Goal: Navigation & Orientation: Go to known website

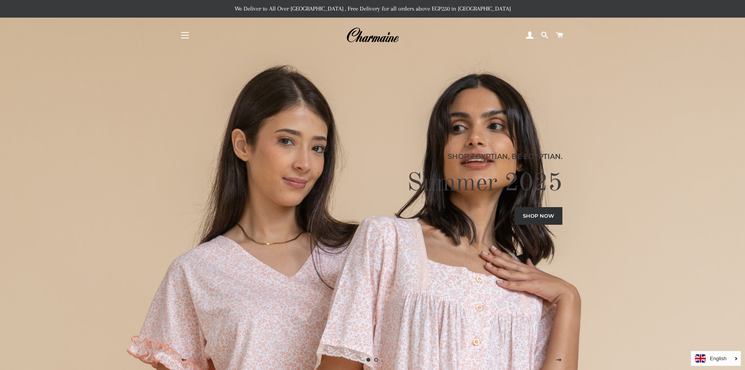
click at [183, 34] on button "Site navigation" at bounding box center [185, 35] width 20 height 20
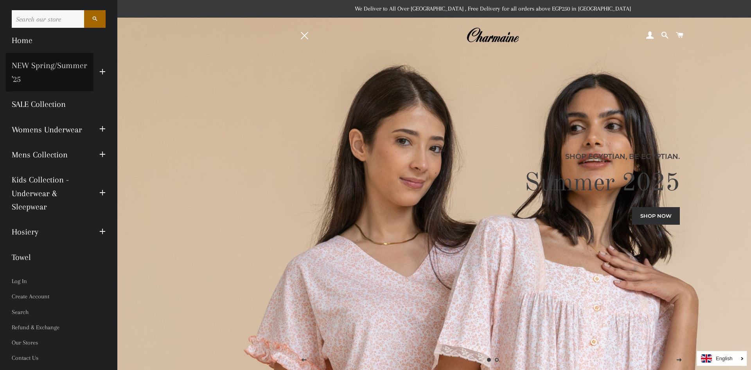
click at [77, 62] on link "NEW Spring/Summer '25" at bounding box center [50, 72] width 88 height 39
click at [303, 34] on span "button" at bounding box center [304, 35] width 7 height 7
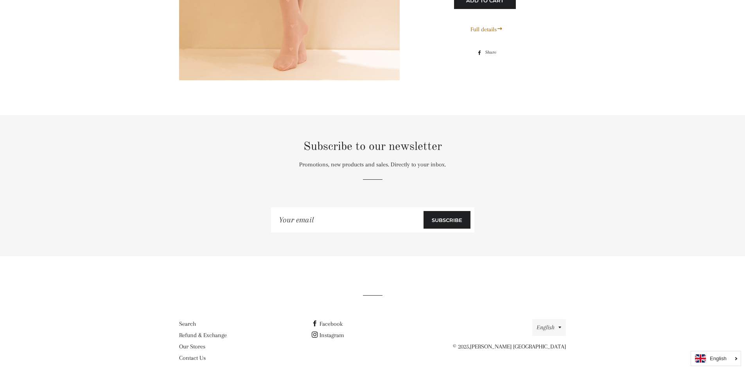
scroll to position [4460, 0]
click at [334, 319] on link "Facebook" at bounding box center [327, 322] width 31 height 7
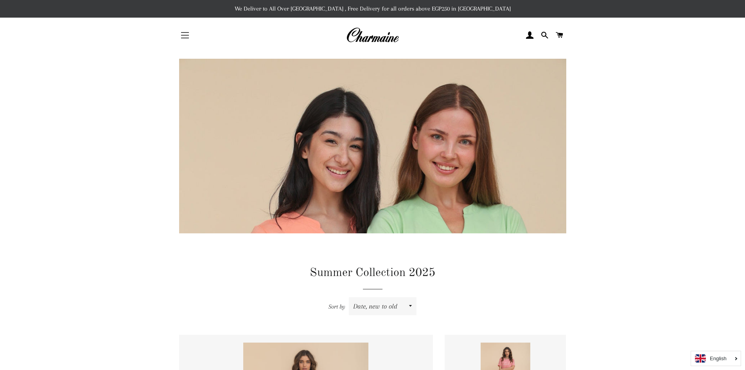
click at [186, 34] on button "Site navigation" at bounding box center [185, 35] width 20 height 20
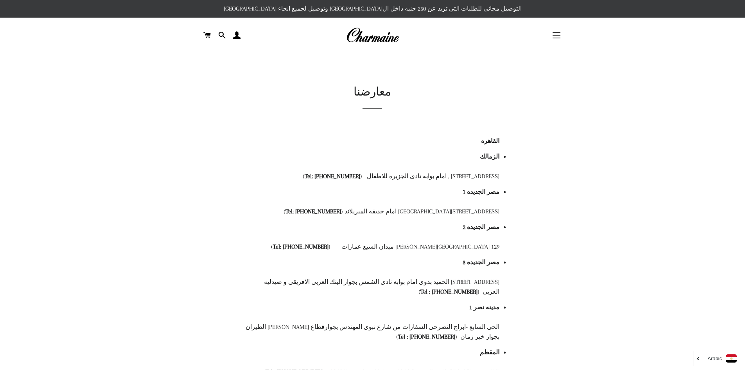
click at [558, 34] on button "التنقل في الموقع" at bounding box center [557, 35] width 20 height 20
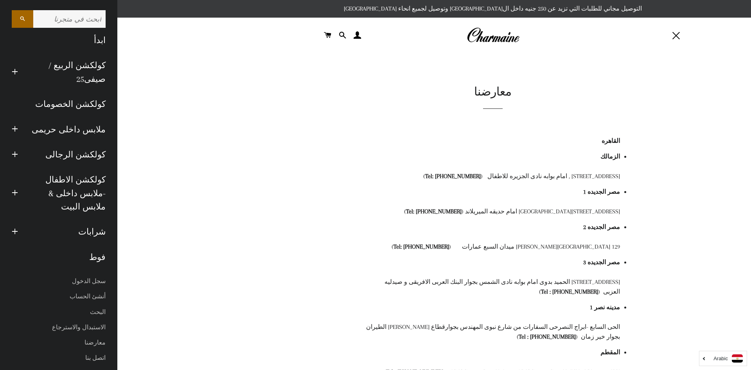
click at [507, 36] on img at bounding box center [493, 35] width 53 height 17
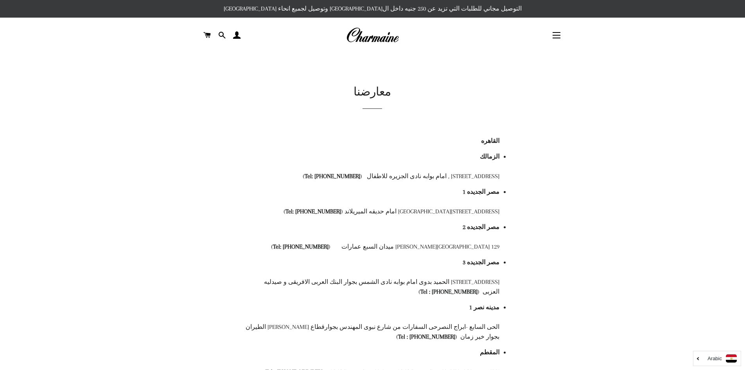
click at [394, 36] on img at bounding box center [372, 35] width 53 height 17
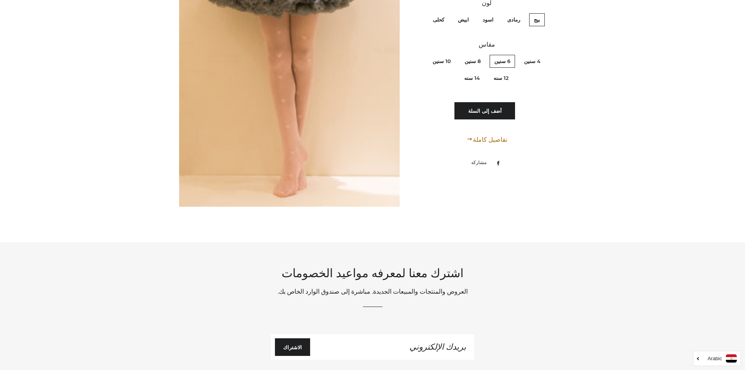
scroll to position [4440, 0]
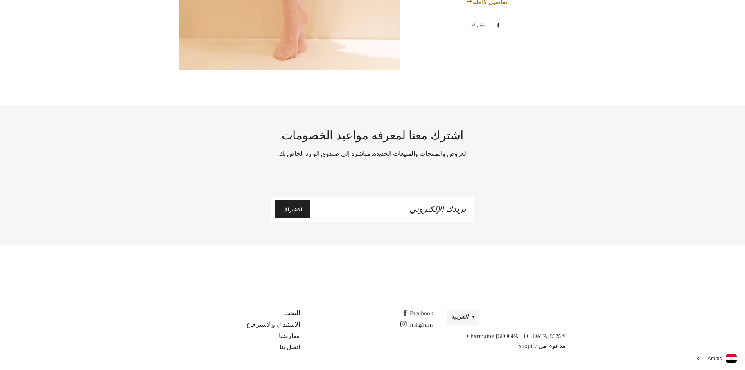
click at [411, 310] on link "Facebook" at bounding box center [417, 312] width 31 height 7
